Goal: Task Accomplishment & Management: Complete application form

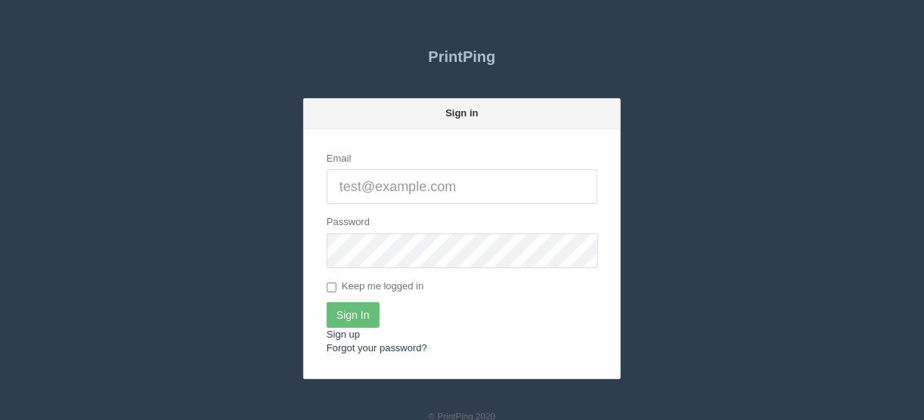
click at [408, 182] on input "Email" at bounding box center [462, 186] width 271 height 35
type input "[EMAIL_ADDRESS][DOMAIN_NAME]"
click at [349, 311] on input "Sign In" at bounding box center [353, 315] width 53 height 26
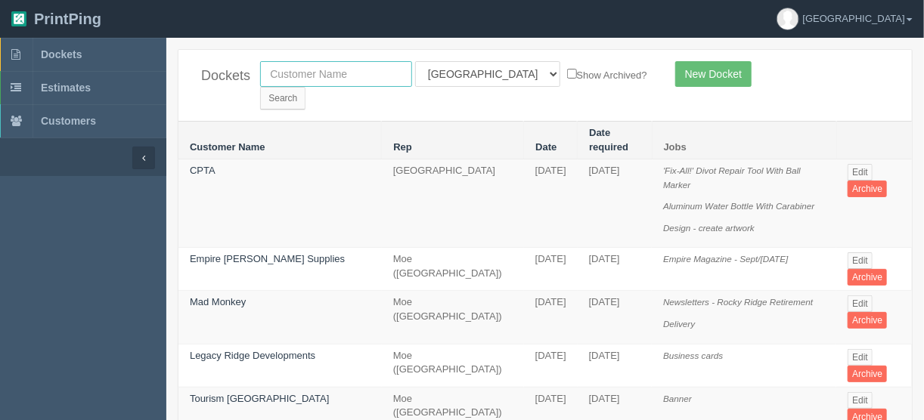
click at [317, 70] on input "text" at bounding box center [336, 74] width 152 height 26
type input "century 21"
click at [483, 76] on select "All Users Ali Ali Test 1 Aly Amy Ankit Arif Brandon Dan France Greg Jim Mark Ma…" at bounding box center [487, 74] width 145 height 26
select select
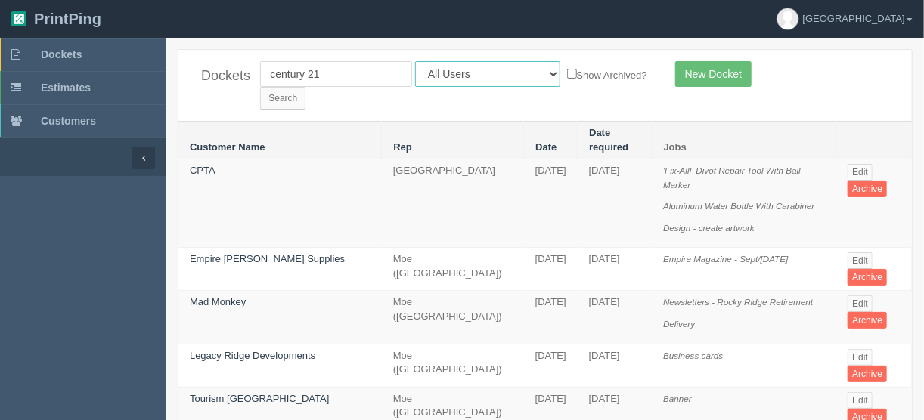
click at [415, 61] on select "All Users Ali Ali Test 1 Aly Amy Ankit Arif Brandon Dan France Greg Jim Mark Ma…" at bounding box center [487, 74] width 145 height 26
click at [305, 87] on input "Search" at bounding box center [282, 98] width 45 height 23
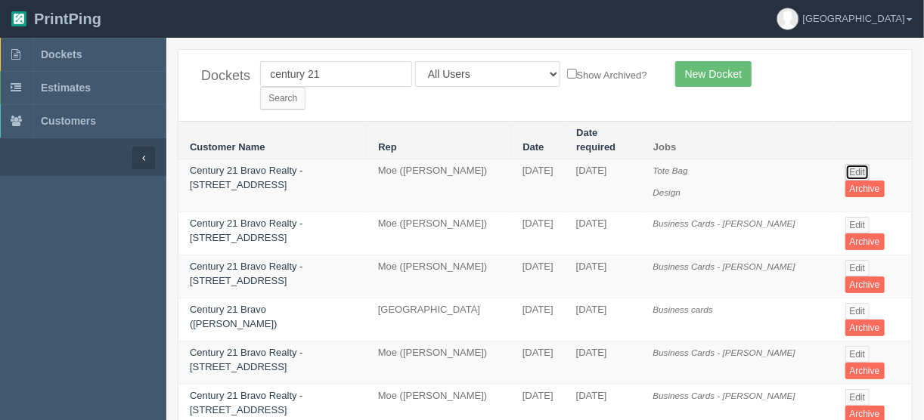
click at [851, 164] on link "Edit" at bounding box center [857, 172] width 25 height 17
click at [855, 217] on link "Edit" at bounding box center [857, 225] width 25 height 17
click at [849, 217] on link "Edit" at bounding box center [857, 225] width 25 height 17
click at [849, 260] on link "Edit" at bounding box center [857, 268] width 25 height 17
click at [857, 217] on link "Edit" at bounding box center [857, 225] width 25 height 17
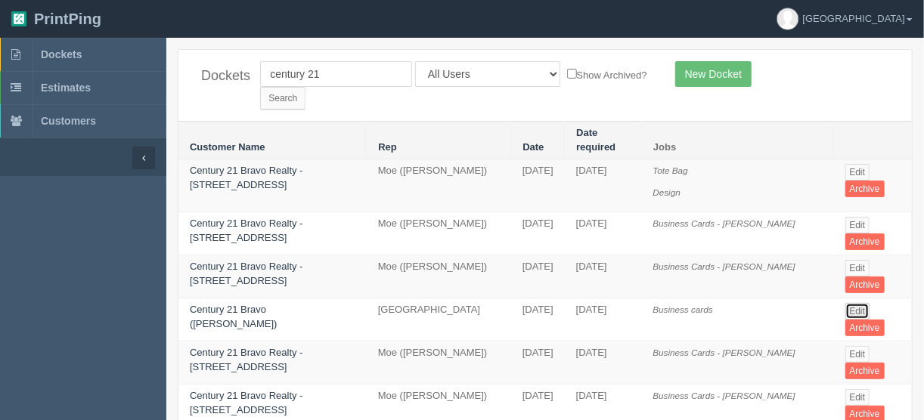
click at [857, 303] on link "Edit" at bounding box center [857, 311] width 25 height 17
click at [853, 346] on link "Edit" at bounding box center [857, 354] width 25 height 17
click at [853, 389] on link "Edit" at bounding box center [857, 397] width 25 height 17
click at [854, 164] on link "Edit" at bounding box center [857, 172] width 25 height 17
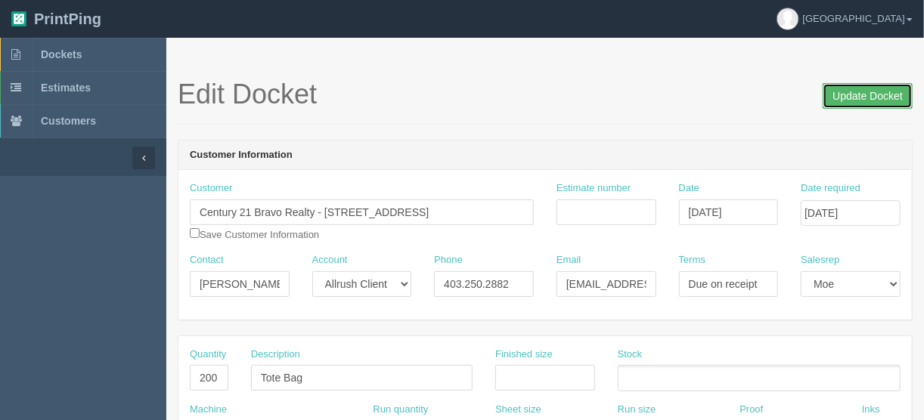
click at [863, 91] on input "Update Docket" at bounding box center [868, 96] width 90 height 26
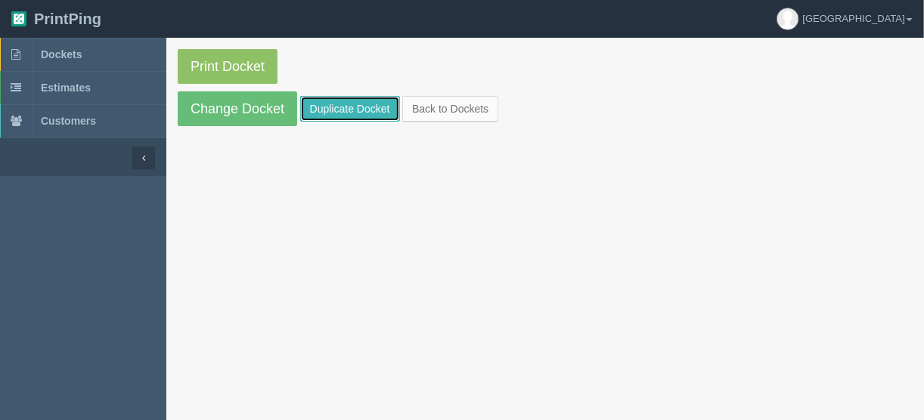
click at [336, 100] on link "Duplicate Docket" at bounding box center [350, 109] width 100 height 26
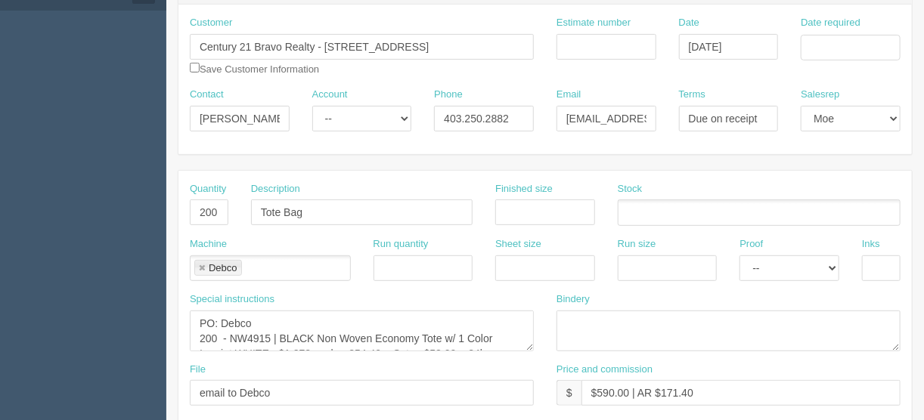
scroll to position [363, 0]
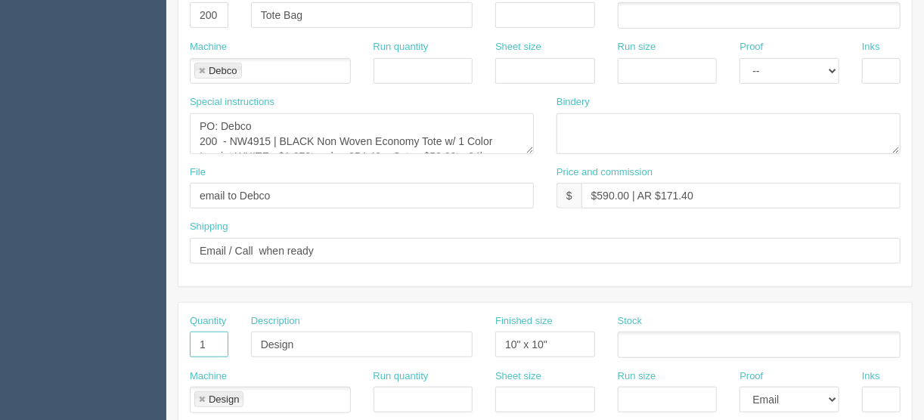
click at [162, 341] on section "Dockets Estimates Customers" at bounding box center [462, 342] width 924 height 1335
drag, startPoint x: 310, startPoint y: 343, endPoint x: 208, endPoint y: 343, distance: 102.1
click at [208, 343] on div "Quantity Description Design Finished size 10" x 10" Stock" at bounding box center [544, 342] width 733 height 55
click at [200, 396] on link at bounding box center [201, 400] width 9 height 10
drag, startPoint x: 569, startPoint y: 335, endPoint x: 485, endPoint y: 336, distance: 83.9
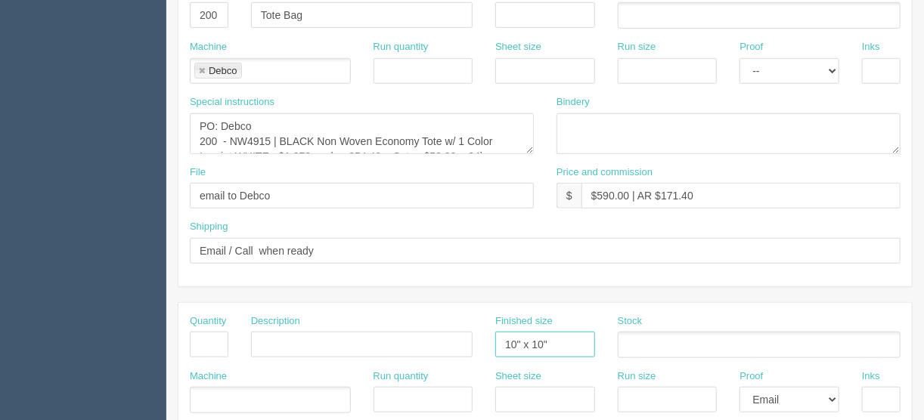
click at [486, 336] on div "Finished size 10" x 10"" at bounding box center [545, 342] width 122 height 55
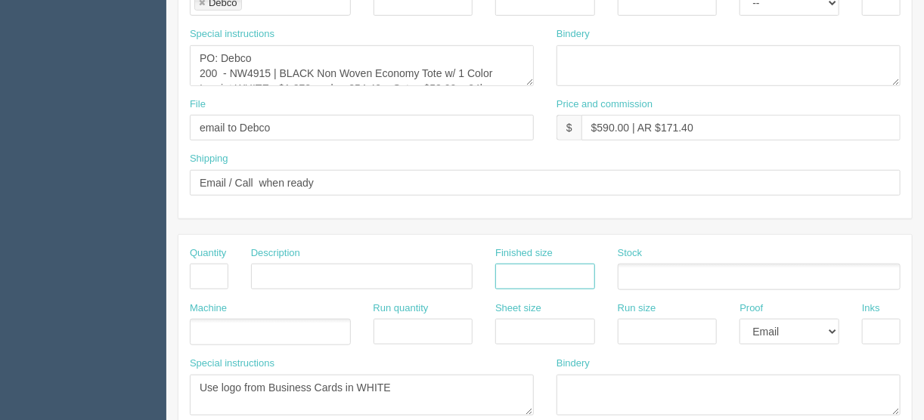
scroll to position [484, 0]
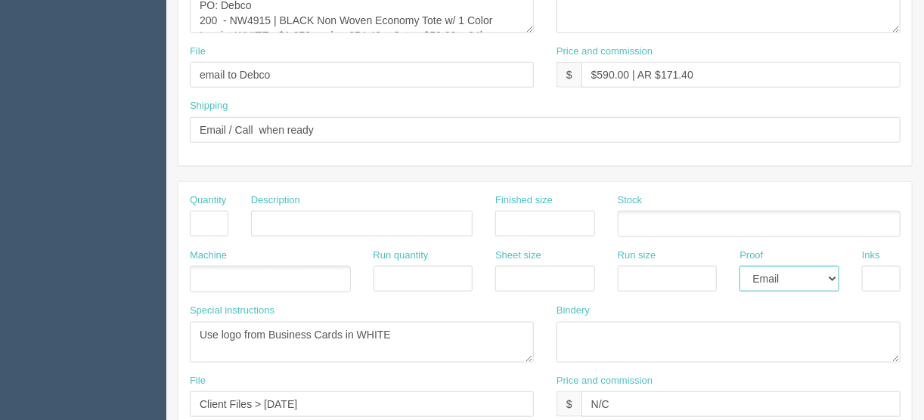
click at [836, 276] on select "-- Email Hard Copy" at bounding box center [789, 279] width 100 height 26
select select
click at [739, 266] on select "-- Email Hard Copy" at bounding box center [789, 279] width 100 height 26
drag, startPoint x: 586, startPoint y: 400, endPoint x: 474, endPoint y: 401, distance: 111.9
click at [523, 401] on div "File Client Files > August 2025 Price and commission $ N/C" at bounding box center [544, 401] width 733 height 55
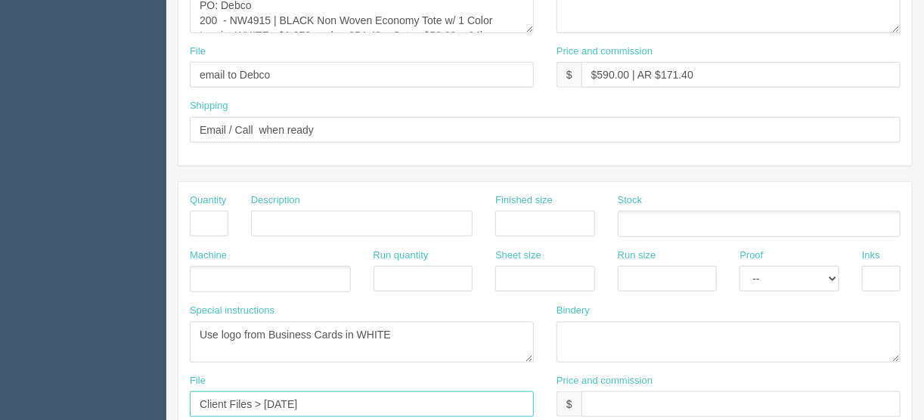
drag, startPoint x: 324, startPoint y: 398, endPoint x: 2, endPoint y: 395, distance: 322.1
click at [2, 395] on section "Dockets Estimates Customers" at bounding box center [462, 221] width 924 height 1335
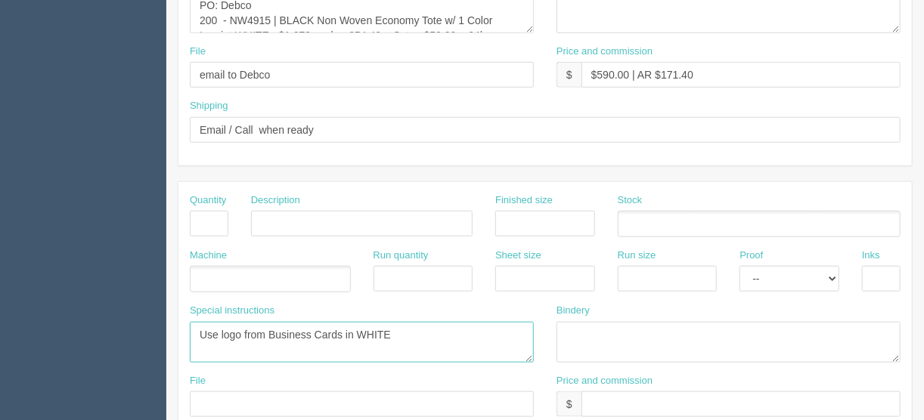
drag, startPoint x: 403, startPoint y: 326, endPoint x: 20, endPoint y: 326, distance: 382.6
click at [19, 326] on section "Dockets Estimates Customers" at bounding box center [462, 221] width 924 height 1335
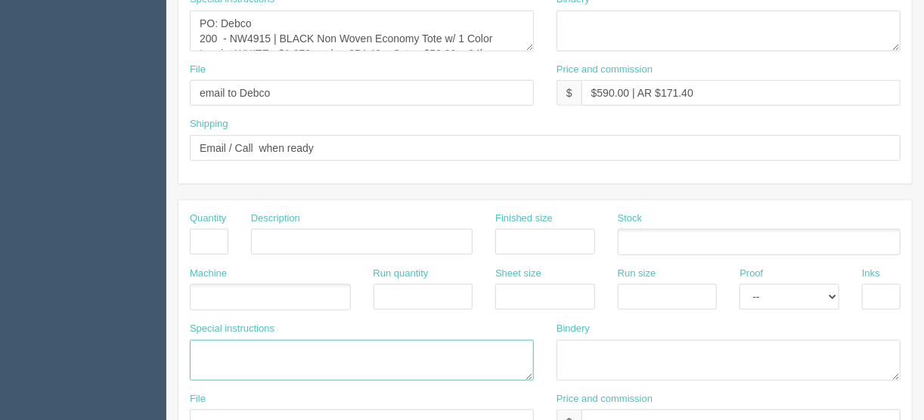
scroll to position [400, 0]
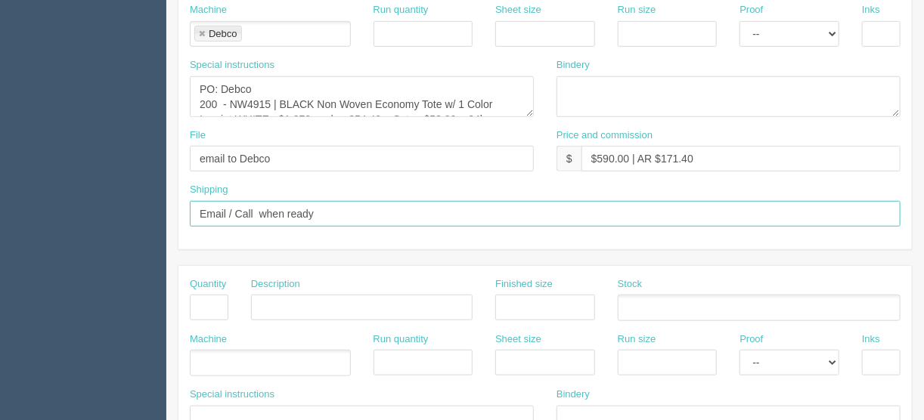
drag, startPoint x: 332, startPoint y: 212, endPoint x: 129, endPoint y: 208, distance: 203.4
click at [129, 208] on section "Dockets Estimates Customers" at bounding box center [462, 305] width 924 height 1335
type input "Call/email when ready"
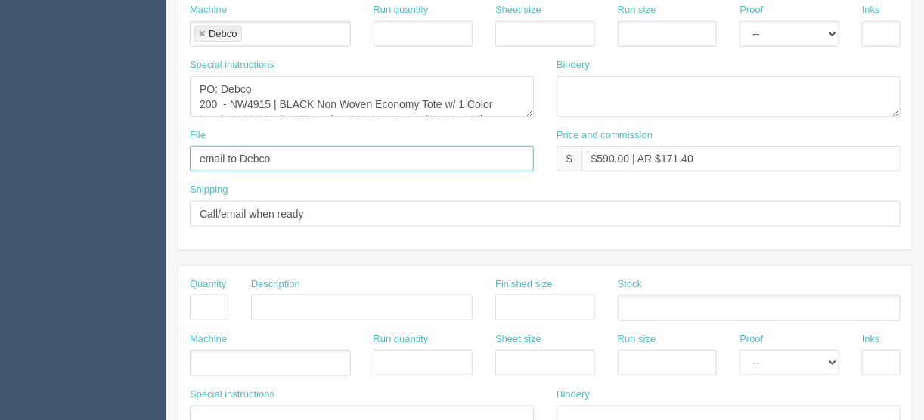
drag, startPoint x: 286, startPoint y: 157, endPoint x: 124, endPoint y: 155, distance: 161.8
click at [124, 155] on section "Dockets Estimates Customers" at bounding box center [462, 305] width 924 height 1335
type input "files@allrush.ca"
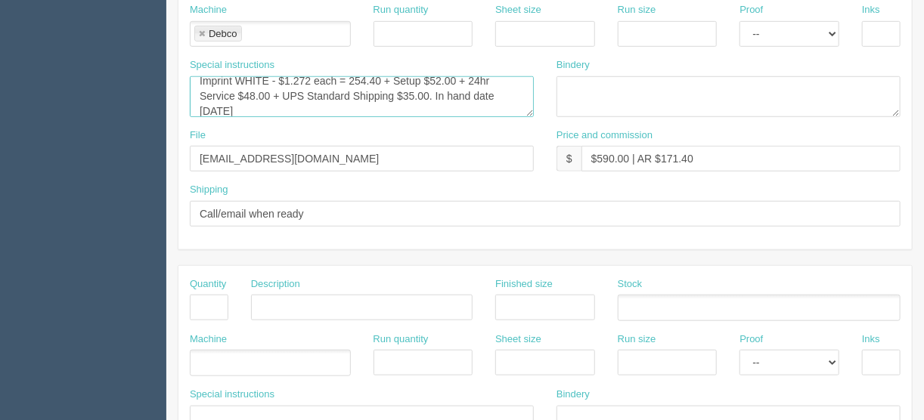
scroll to position [45, 0]
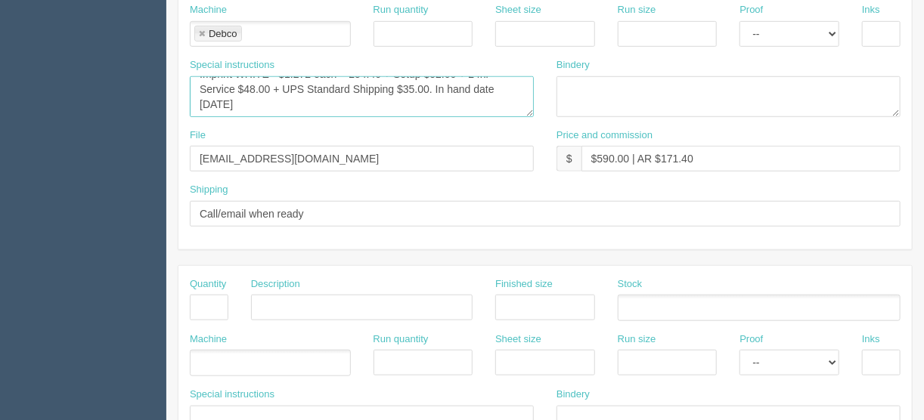
drag, startPoint x: 199, startPoint y: 82, endPoint x: 482, endPoint y: 120, distance: 286.0
click at [482, 120] on div "Special instructions PO: Debco 200 - NW4915 | BLACK Non Woven Economy Tote w/ 1…" at bounding box center [361, 93] width 367 height 70
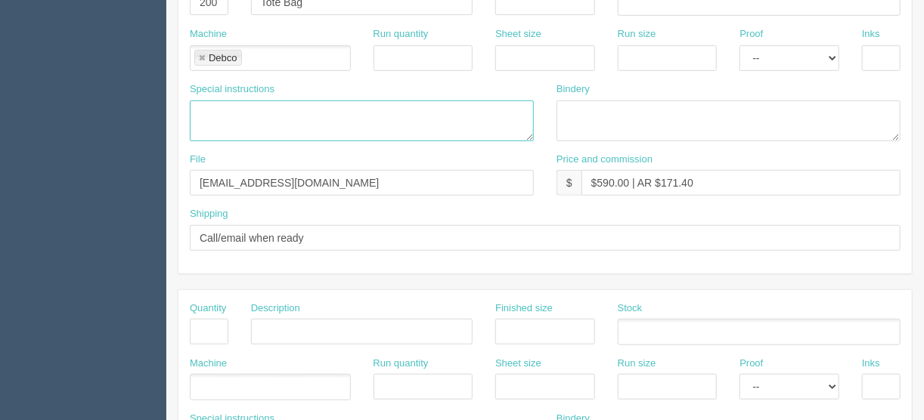
scroll to position [218, 0]
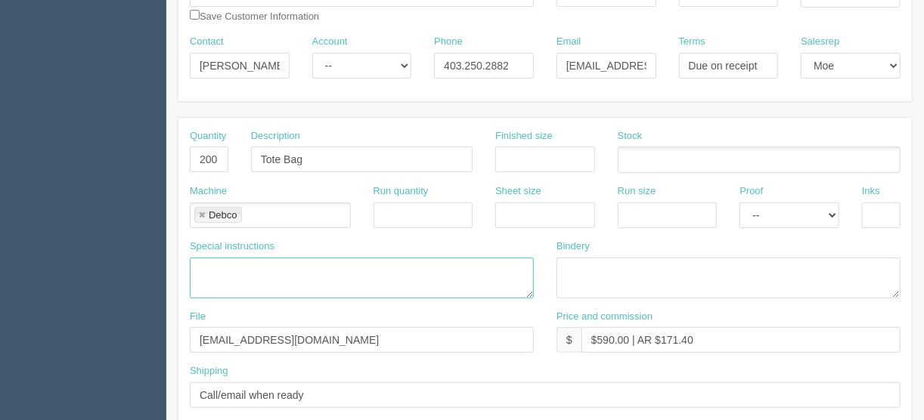
click at [200, 215] on link at bounding box center [201, 216] width 9 height 10
drag, startPoint x: 325, startPoint y: 163, endPoint x: 196, endPoint y: 163, distance: 129.3
click at [196, 163] on div "Quantity 200 Description Tote Bag Finished size Stock" at bounding box center [544, 156] width 733 height 55
type input "Business cards"
drag, startPoint x: 190, startPoint y: 160, endPoint x: 273, endPoint y: 150, distance: 83.7
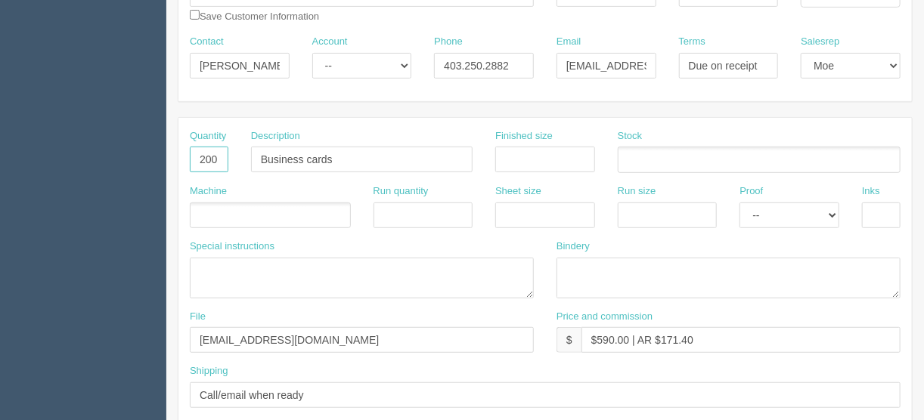
click at [270, 154] on div "Quantity 200 Description Business cards Finished size Stock" at bounding box center [544, 156] width 733 height 55
type input "1000"
click at [382, 166] on input "Business cards" at bounding box center [362, 160] width 222 height 26
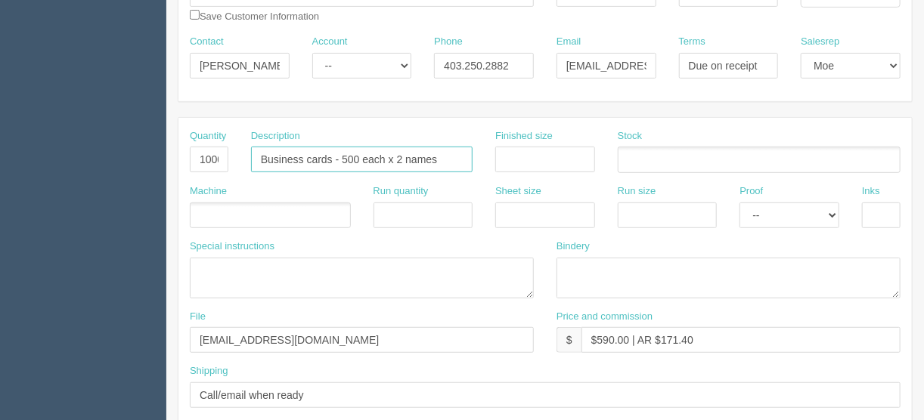
type input "Business cards - 500 each x 2 names"
click at [244, 259] on textarea "PO: Debco 200 - NW4915 | BLACK Non Woven Economy Tote w/ 1 Color Imprint WHITE …" at bounding box center [362, 278] width 344 height 41
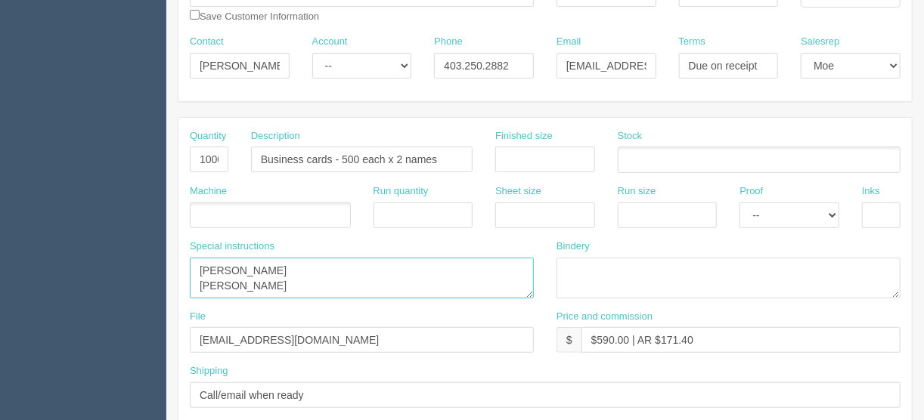
type textarea "Pipan Kumar Kyle Gill"
click at [214, 211] on ul at bounding box center [270, 216] width 161 height 26
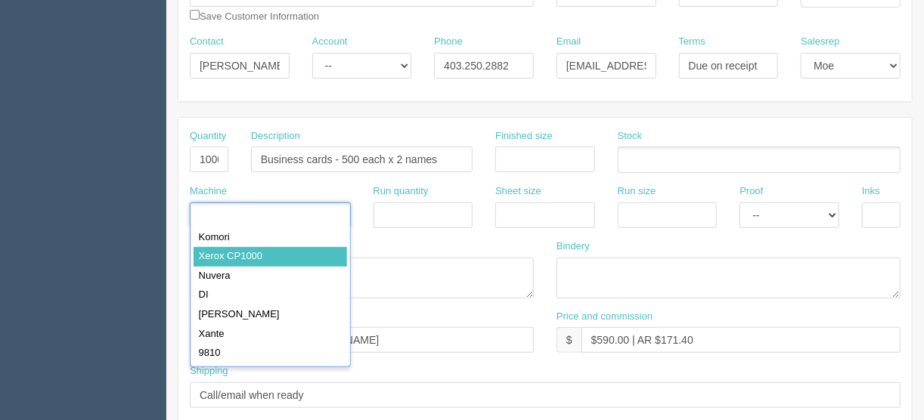
type input "Xerox CP1000"
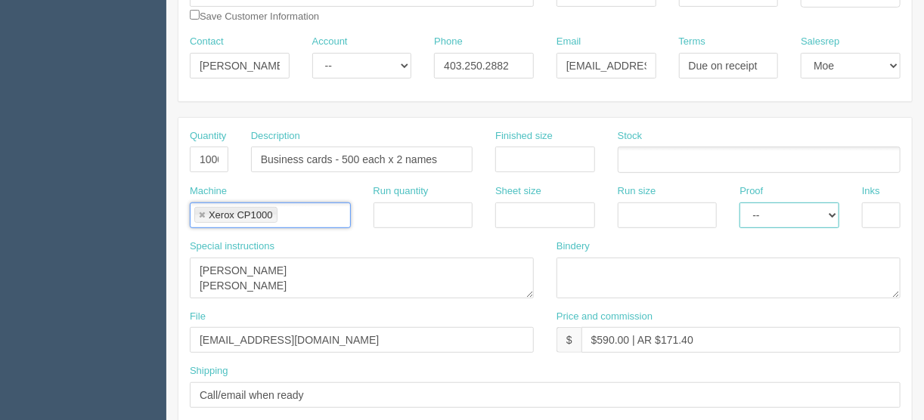
click at [823, 215] on select "-- Email Hard Copy" at bounding box center [789, 216] width 100 height 26
select select "Hard Copy"
click at [739, 203] on select "-- Email Hard Copy" at bounding box center [789, 216] width 100 height 26
click at [877, 212] on input "text" at bounding box center [881, 216] width 39 height 26
type input "4/4"
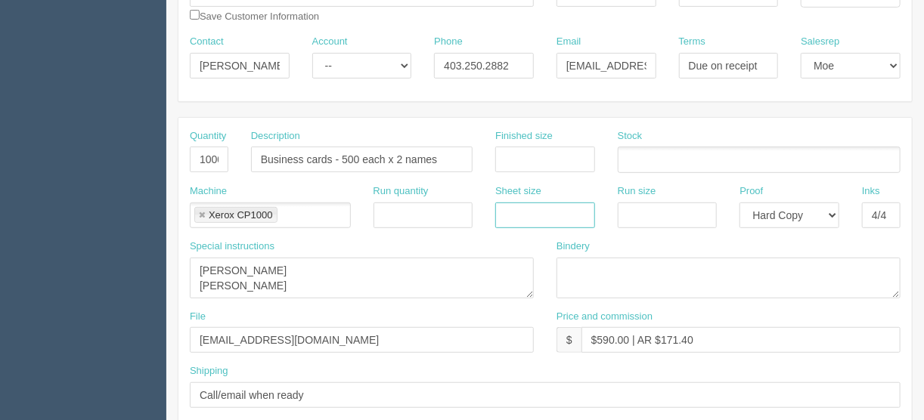
click at [522, 210] on input "text" at bounding box center [545, 216] width 100 height 26
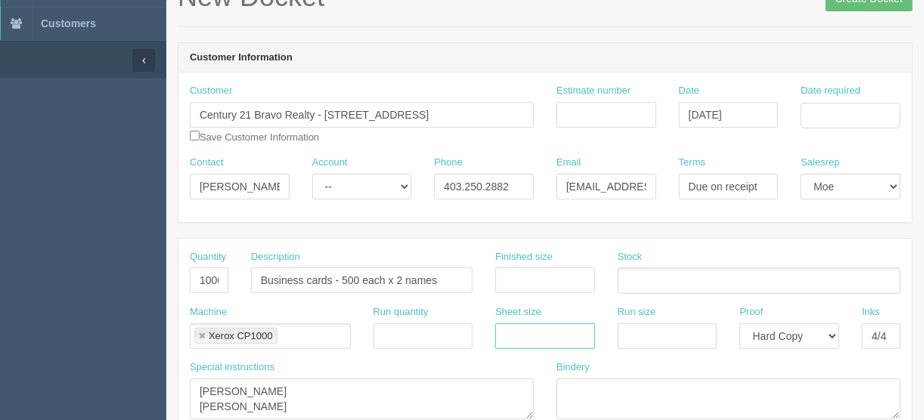
scroll to position [98, 0]
click at [612, 111] on input "Estimate number" at bounding box center [606, 115] width 100 height 26
type input "087538"
click at [857, 116] on input "Date required" at bounding box center [851, 116] width 100 height 26
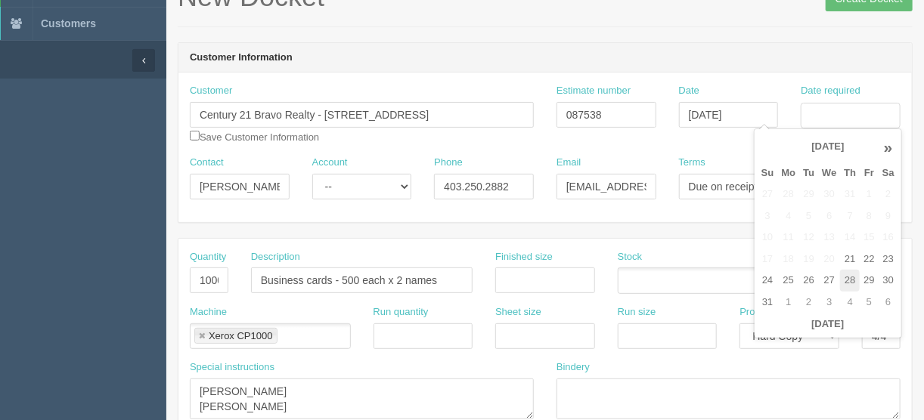
click at [852, 279] on td "28" at bounding box center [850, 281] width 20 height 22
type input "August 28, 2025"
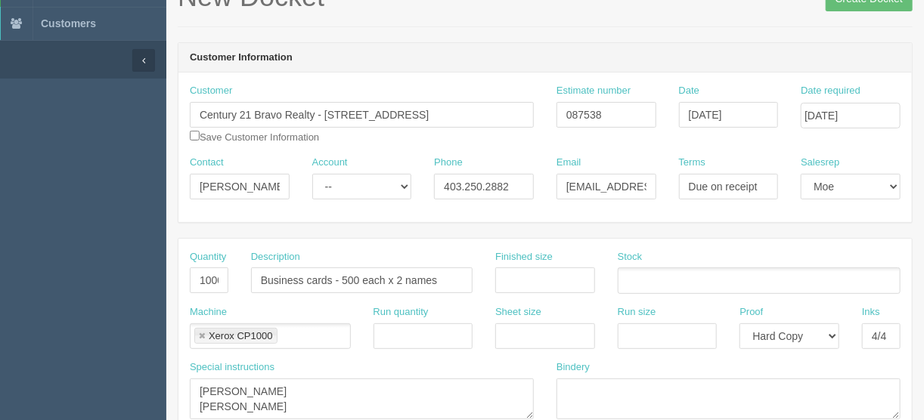
drag, startPoint x: 515, startPoint y: 269, endPoint x: 532, endPoint y: 274, distance: 17.5
click at [515, 269] on input "text" at bounding box center [545, 281] width 100 height 26
type input "3.5" x 2""
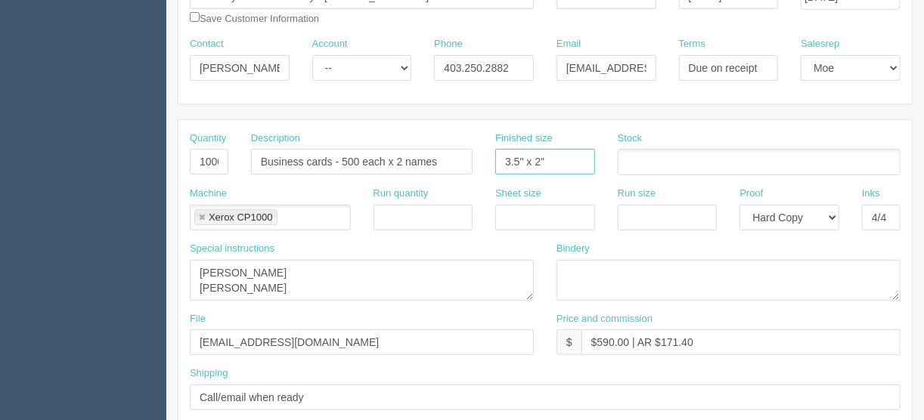
scroll to position [218, 0]
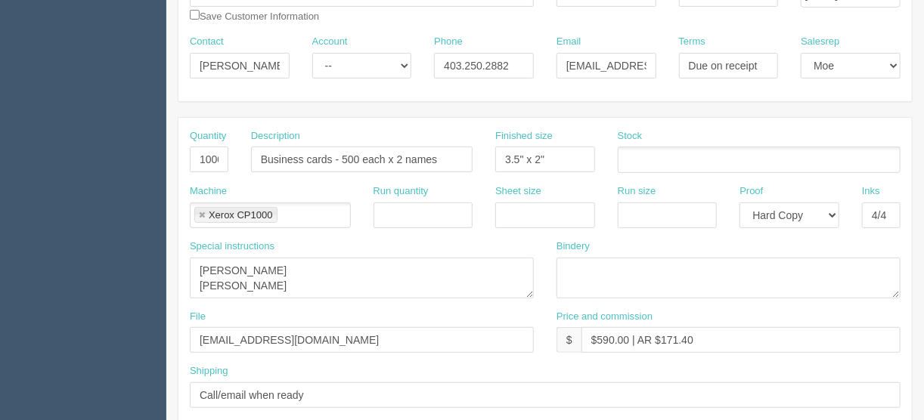
click at [634, 157] on ul at bounding box center [759, 160] width 283 height 26
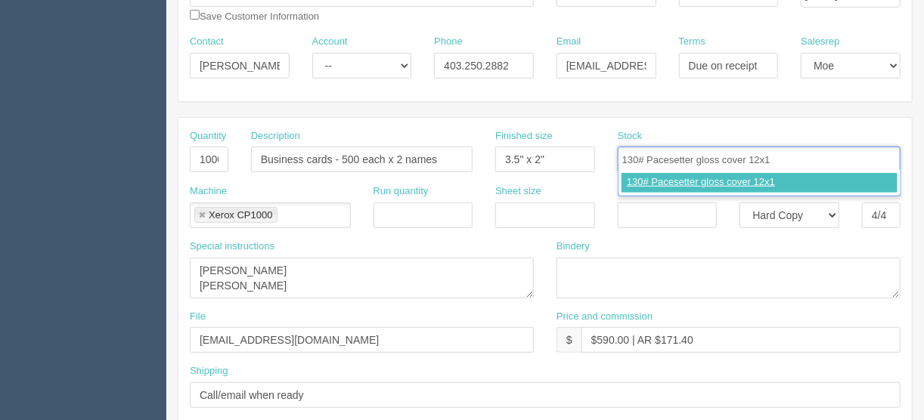
type input "130# Pacesetter gloss cover 12x18"
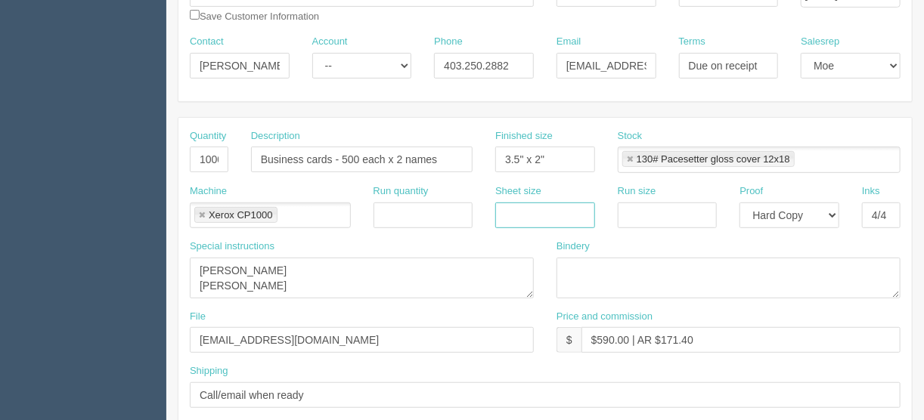
click at [530, 203] on input "text" at bounding box center [545, 216] width 100 height 26
type input "12" x 18""
click at [628, 208] on input "text" at bounding box center [668, 216] width 100 height 26
type input "12" x 18""
click at [569, 267] on textarea at bounding box center [728, 278] width 344 height 41
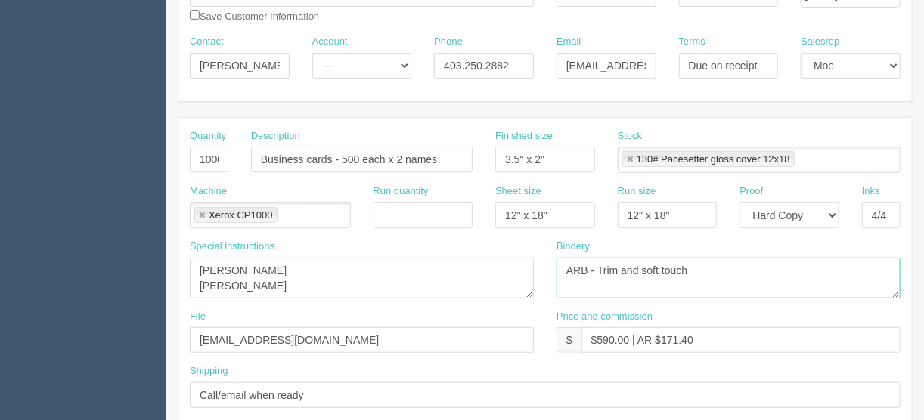
click at [643, 268] on textarea "ARB - Trim and soft touch" at bounding box center [728, 278] width 344 height 41
click at [712, 266] on textarea "ARB - Trim and 5mil soft touch" at bounding box center [728, 278] width 344 height 41
click at [758, 260] on textarea "ARB - Trim and 5mil soft touch lam - $" at bounding box center [728, 278] width 344 height 41
type textarea "ARB - Trim and 5mil soft touch lam - $60.00"
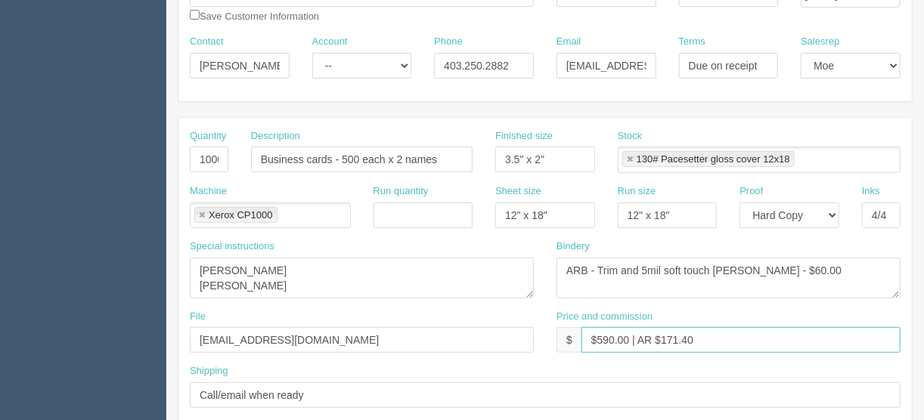
drag, startPoint x: 628, startPoint y: 336, endPoint x: 597, endPoint y: 336, distance: 31.0
click at [597, 336] on input "$590.00 | AR $171.40" at bounding box center [740, 340] width 319 height 26
drag, startPoint x: 697, startPoint y: 333, endPoint x: 720, endPoint y: 315, distance: 28.6
click at [663, 336] on input "$198.00 | AR $171.40" at bounding box center [740, 340] width 319 height 26
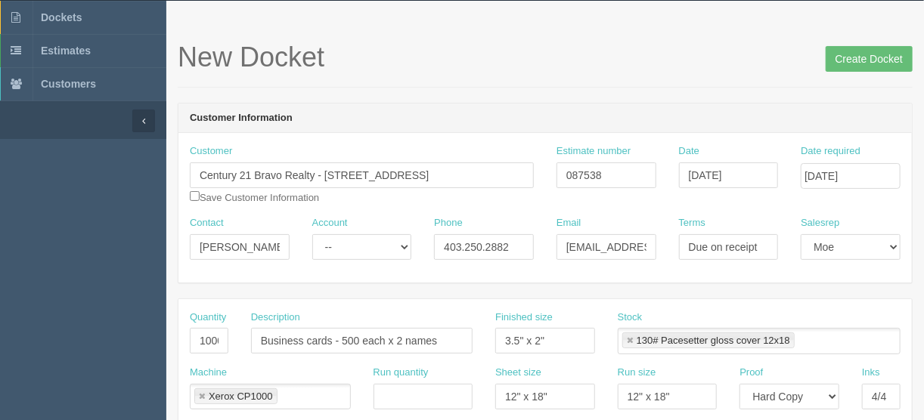
scroll to position [0, 0]
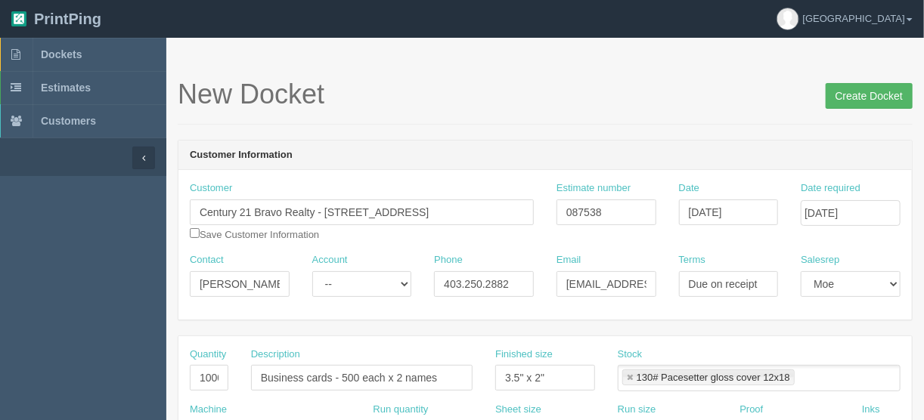
type input "$198.00 | AR $44.86"
click at [860, 89] on input "Create Docket" at bounding box center [869, 96] width 87 height 26
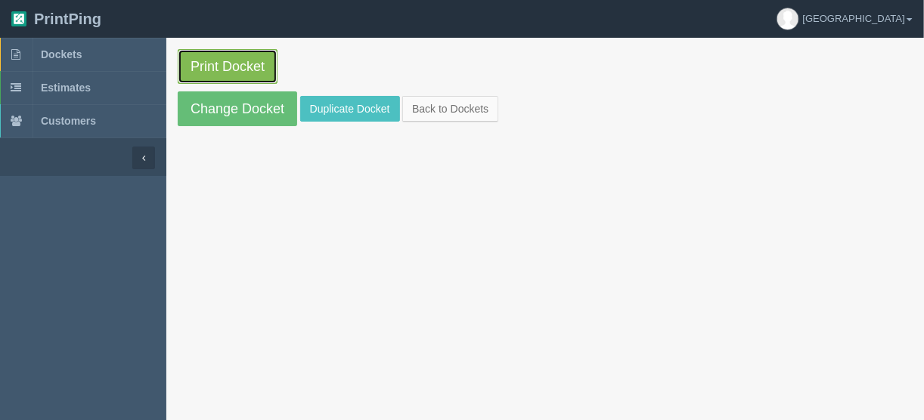
click at [209, 63] on link "Print Docket" at bounding box center [228, 66] width 100 height 35
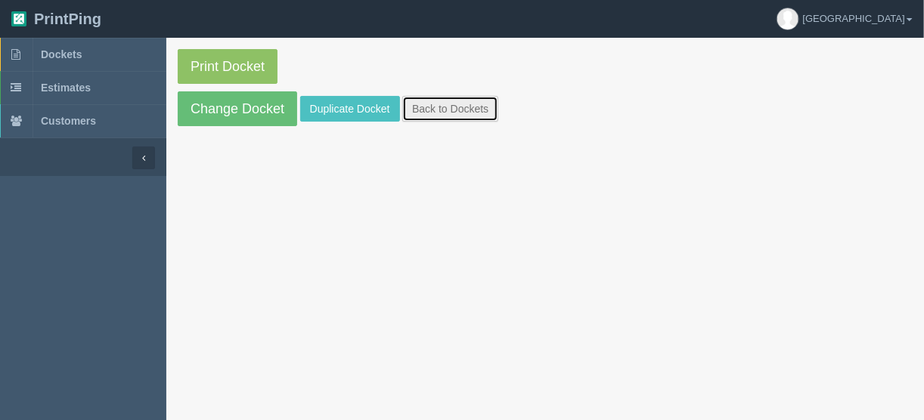
click at [467, 105] on link "Back to Dockets" at bounding box center [450, 109] width 96 height 26
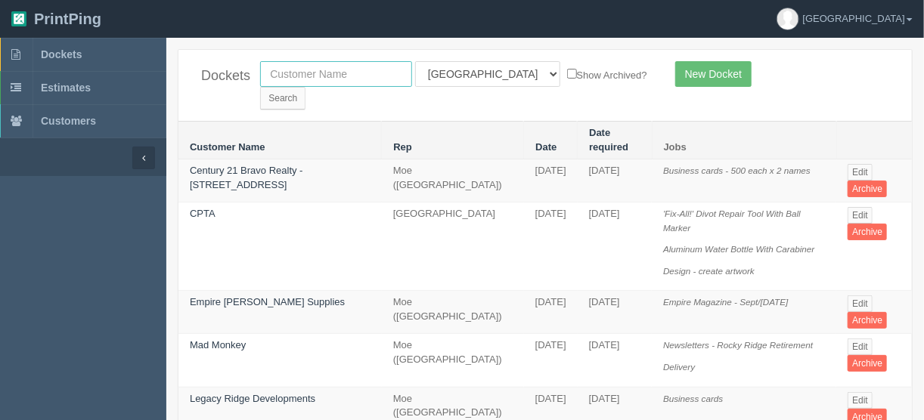
click at [306, 67] on input "text" at bounding box center [336, 74] width 152 height 26
type input "val re"
click at [481, 73] on select "All Users Ali Ali Test 1 Aly Amy Ankit Arif Brandon Dan France Greg Jim Mark Ma…" at bounding box center [487, 74] width 145 height 26
select select
click at [415, 61] on select "All Users Ali Ali Test 1 Aly Amy Ankit Arif Brandon Dan France Greg Jim Mark Ma…" at bounding box center [487, 74] width 145 height 26
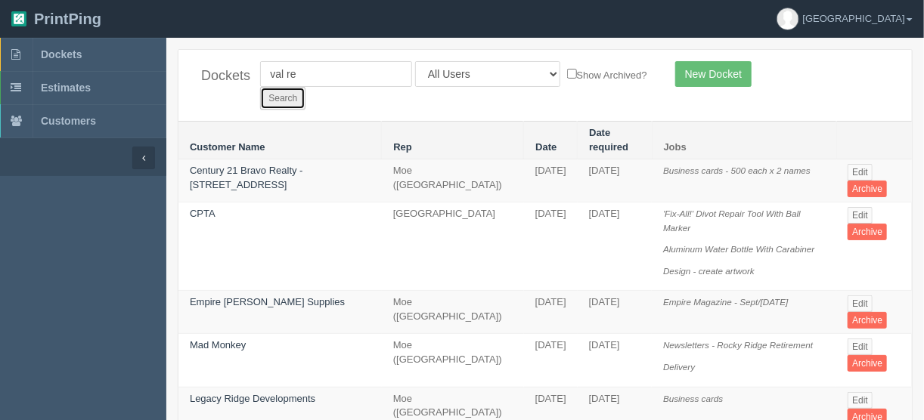
click at [305, 87] on input "Search" at bounding box center [282, 98] width 45 height 23
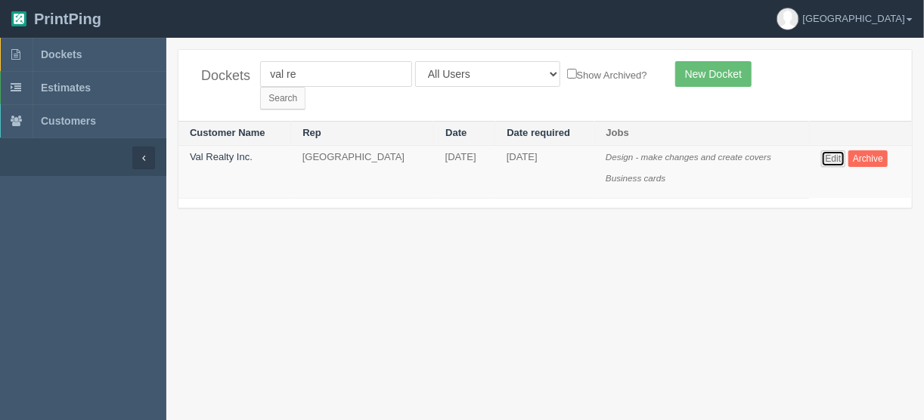
click at [829, 150] on link "Edit" at bounding box center [833, 158] width 25 height 17
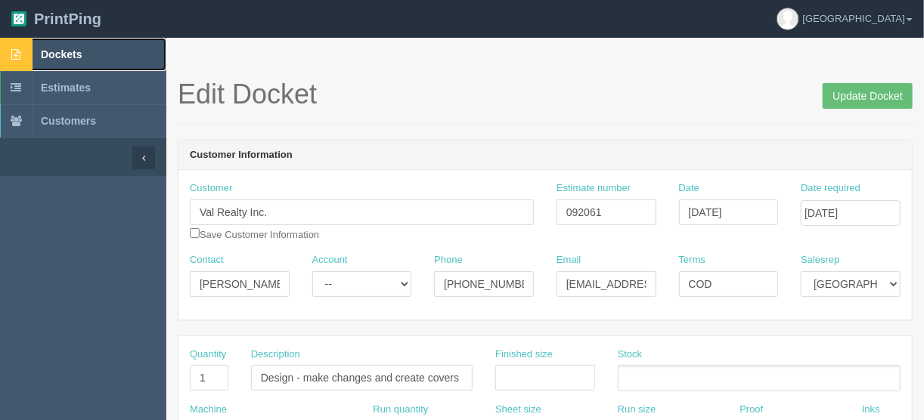
click at [50, 48] on span "Dockets" at bounding box center [61, 54] width 41 height 12
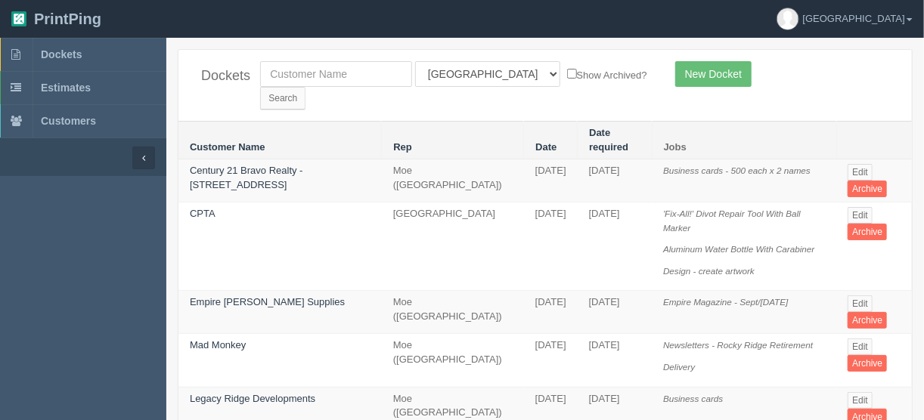
scroll to position [60, 0]
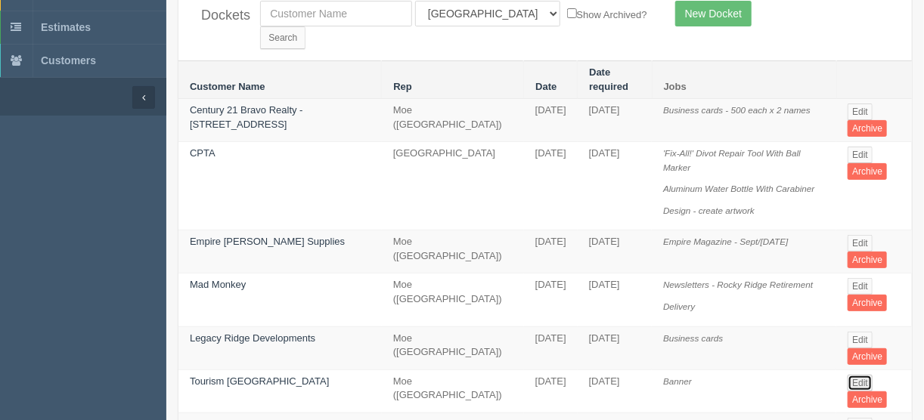
click at [852, 375] on link "Edit" at bounding box center [860, 383] width 25 height 17
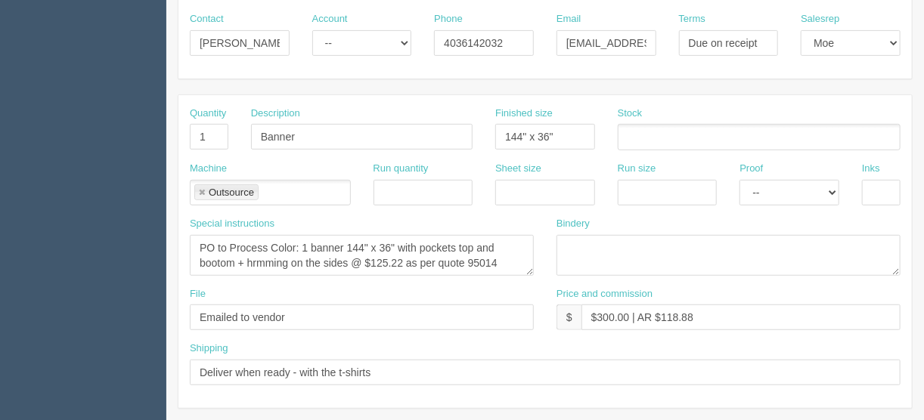
scroll to position [242, 0]
click at [216, 257] on textarea "PO to Process Color: 1 banner 144" x 36" with pockets top and bootom + hrmming …" at bounding box center [362, 254] width 344 height 41
click at [253, 260] on textarea "PO to Process Color: 1 banner 144" x 36" with pockets top and bootom + hrmming …" at bounding box center [362, 254] width 344 height 41
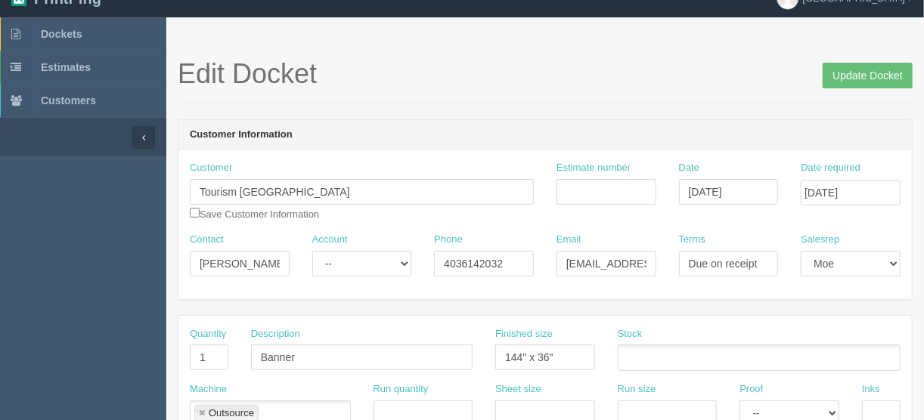
scroll to position [0, 0]
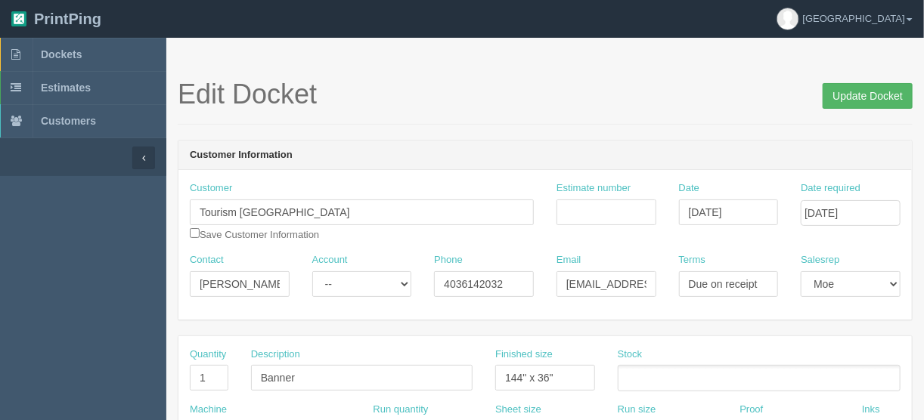
type textarea "PO to Process Color: 1 banner 144" x 36" with pockets top and bottom + hemming …"
click at [853, 96] on input "Update Docket" at bounding box center [868, 96] width 90 height 26
